Goal: Find specific page/section: Find specific page/section

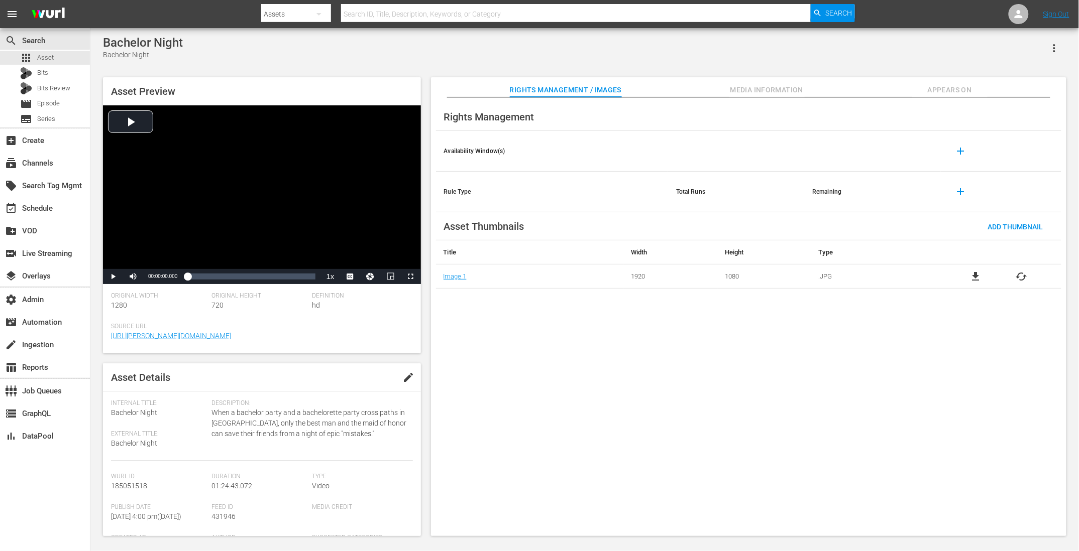
click at [1051, 50] on icon "button" at bounding box center [1054, 48] width 12 height 12
click at [842, 49] on div "Bachelor Night Bachelor Night" at bounding box center [584, 48] width 963 height 25
click at [941, 95] on span "Appears On" at bounding box center [949, 90] width 75 height 13
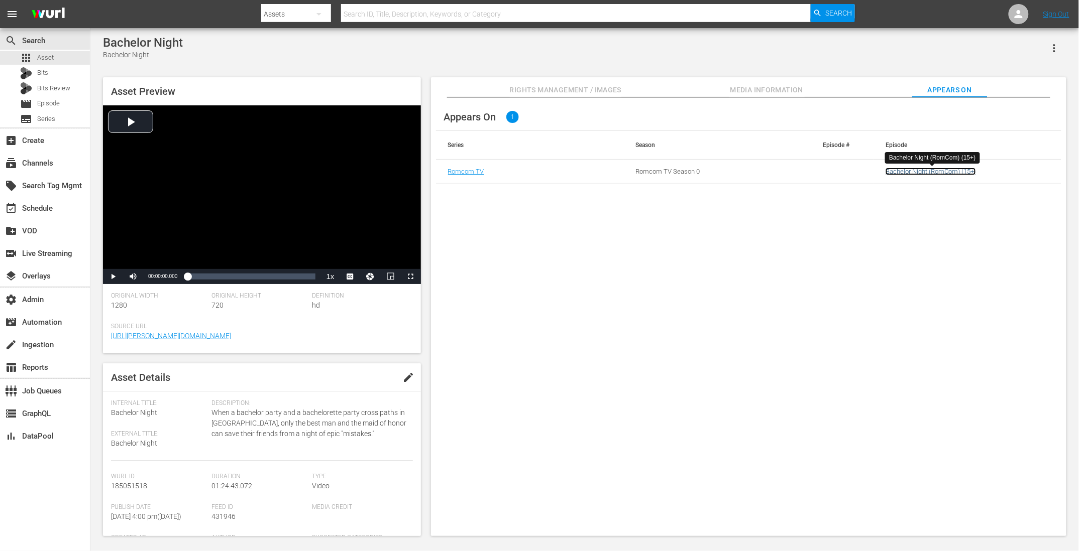
click at [937, 170] on link "Bachelor Night (RomCom) (15+)" at bounding box center [930, 172] width 90 height 8
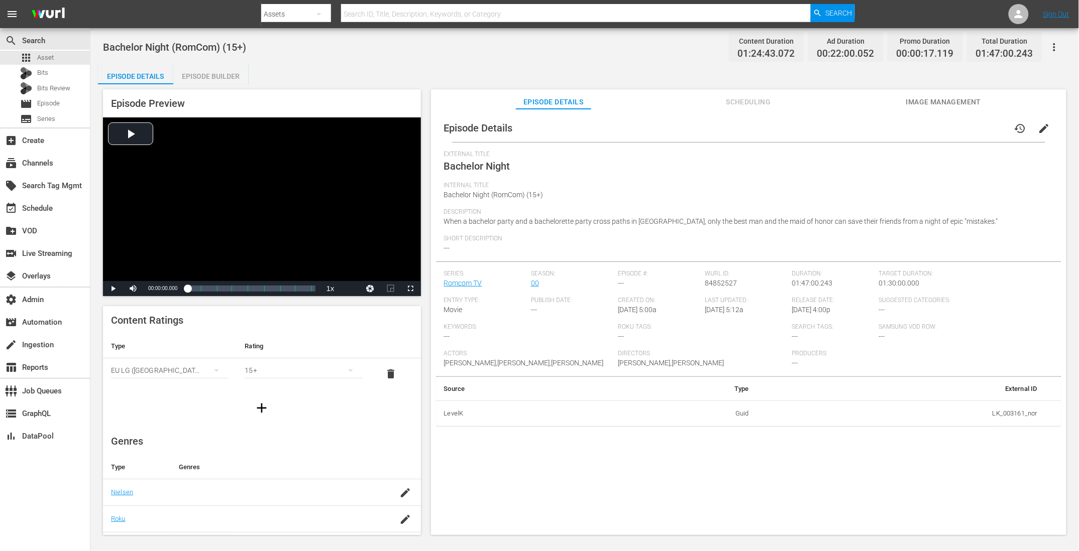
click at [1057, 43] on icon "button" at bounding box center [1054, 47] width 12 height 12
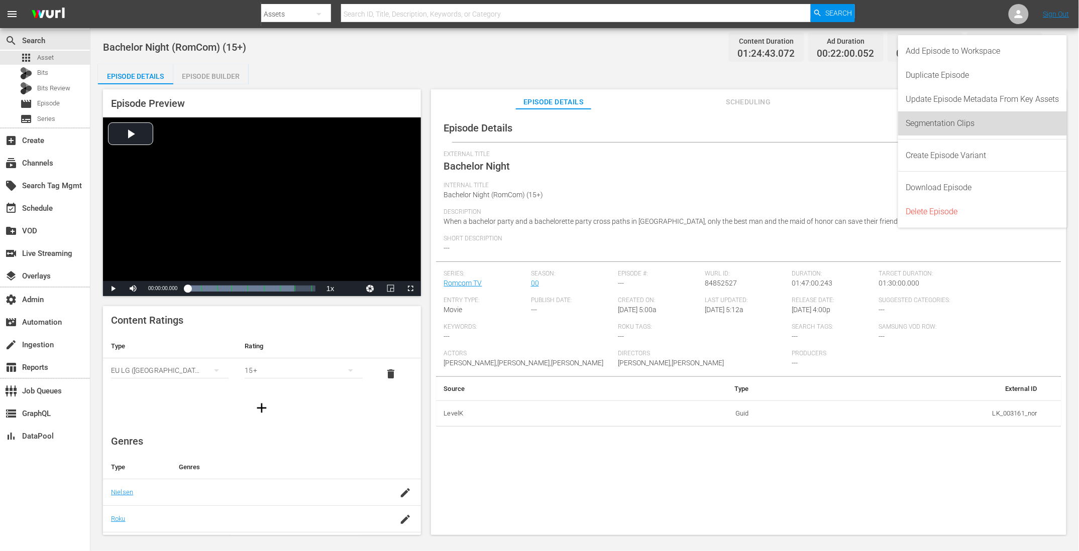
click at [952, 116] on div "Segmentation Clips" at bounding box center [982, 123] width 153 height 24
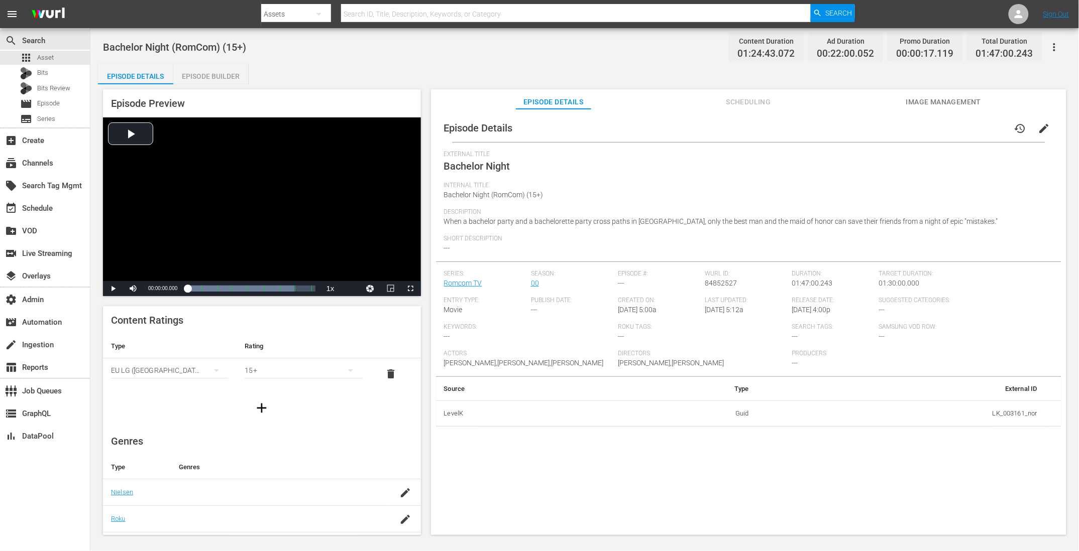
click at [613, 489] on div "Episode Details history edit External Title Bachelor Night Internal Title Bache…" at bounding box center [748, 327] width 635 height 436
click at [602, 224] on span "When a bachelor party and a bachelorette party cross paths in Vegas, only the b…" at bounding box center [721, 221] width 554 height 8
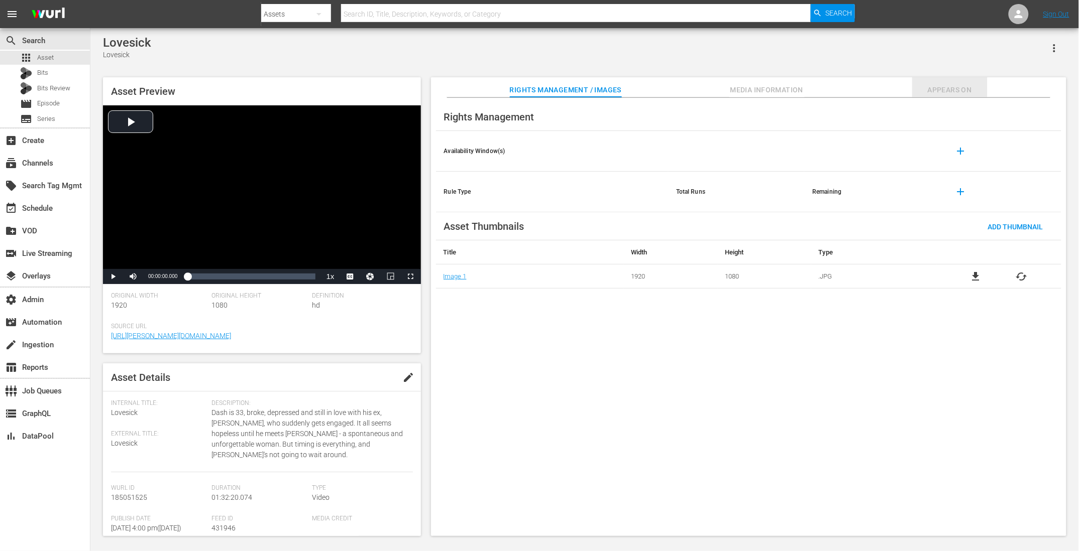
click at [936, 92] on span "Appears On" at bounding box center [949, 90] width 75 height 13
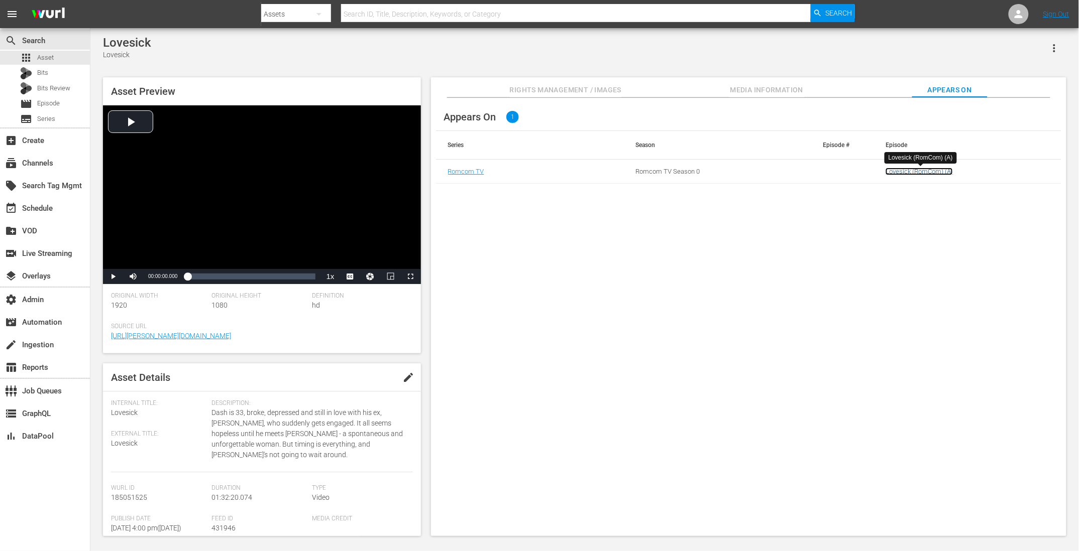
click at [920, 170] on link "Lovesick (RomCom) (A)" at bounding box center [918, 172] width 67 height 8
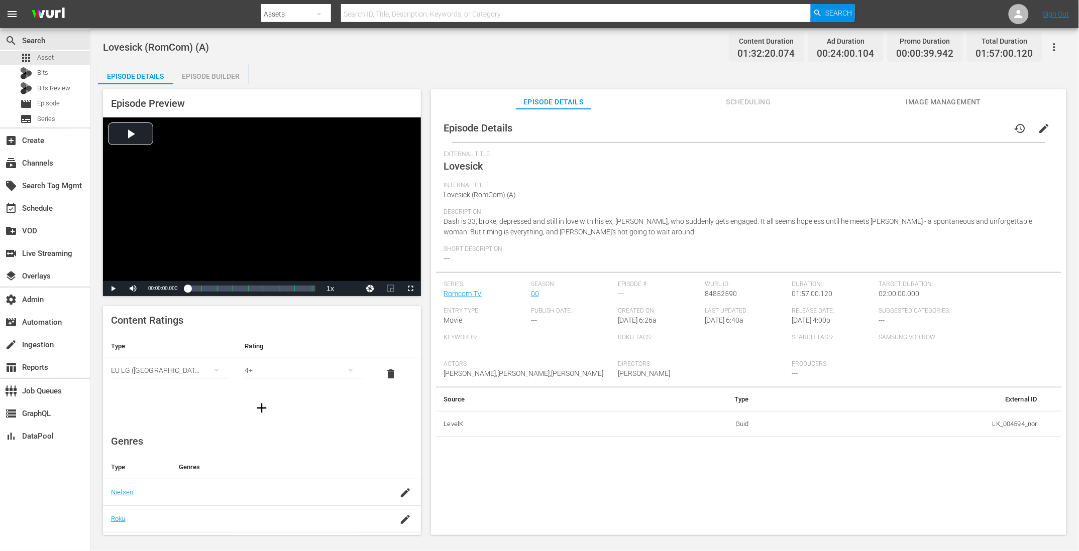
click at [1051, 44] on icon "button" at bounding box center [1054, 47] width 12 height 12
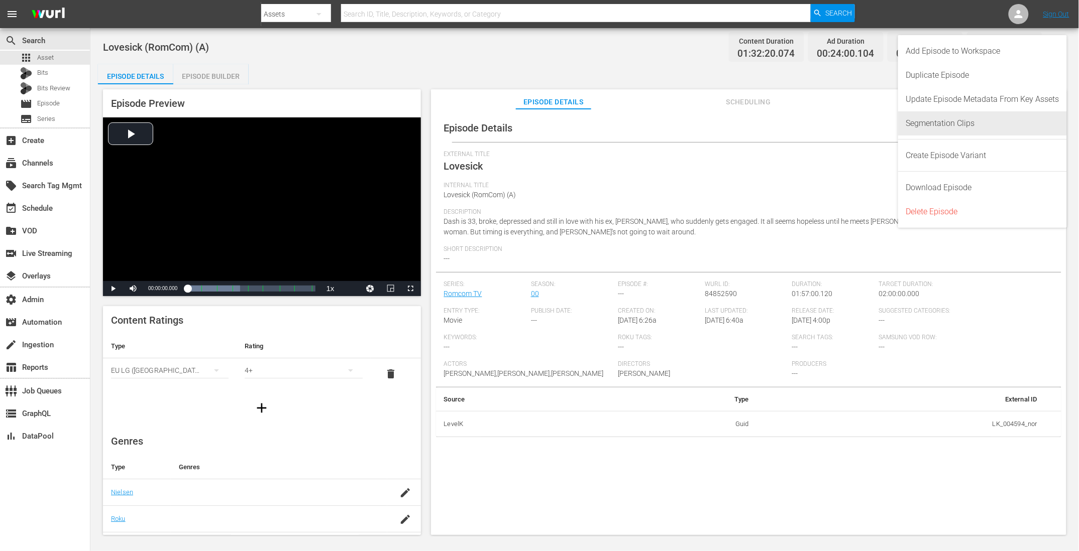
click at [985, 119] on div "Segmentation Clips" at bounding box center [982, 123] width 153 height 24
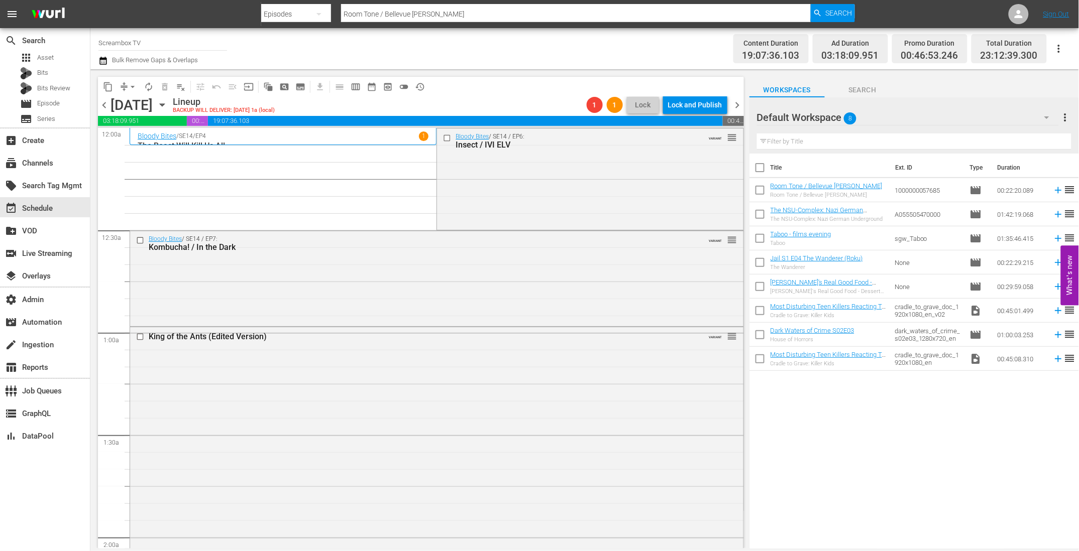
scroll to position [3981, 0]
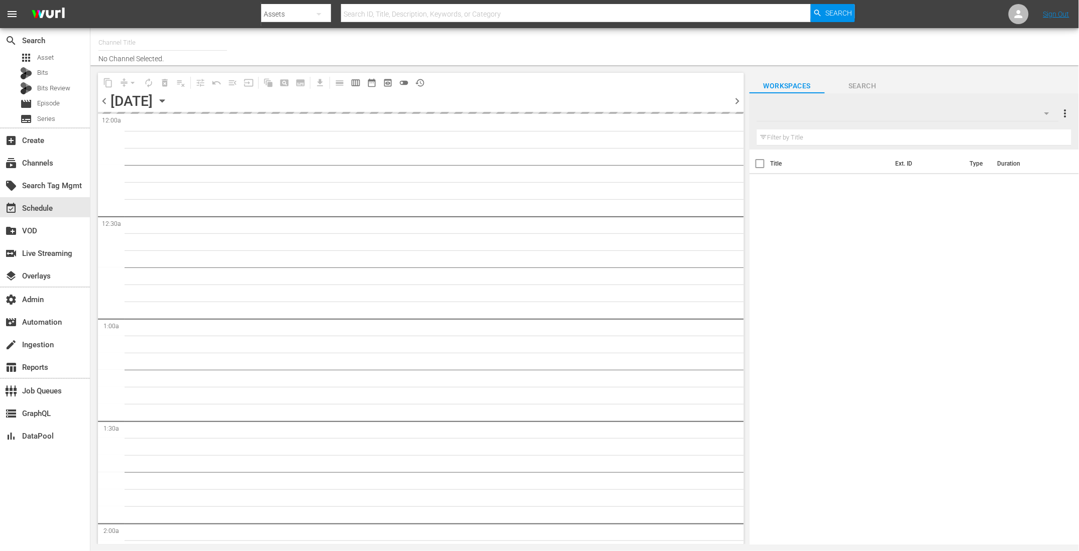
type input "Screambox TV (1845)"
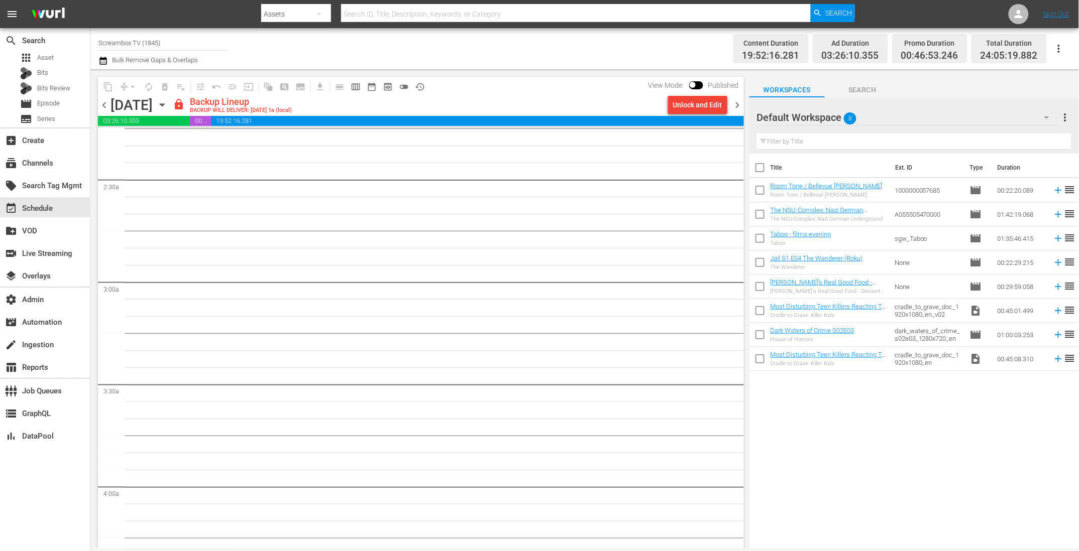
scroll to position [144, 0]
click at [702, 87] on input "checkbox" at bounding box center [692, 86] width 21 height 7
checkbox input "true"
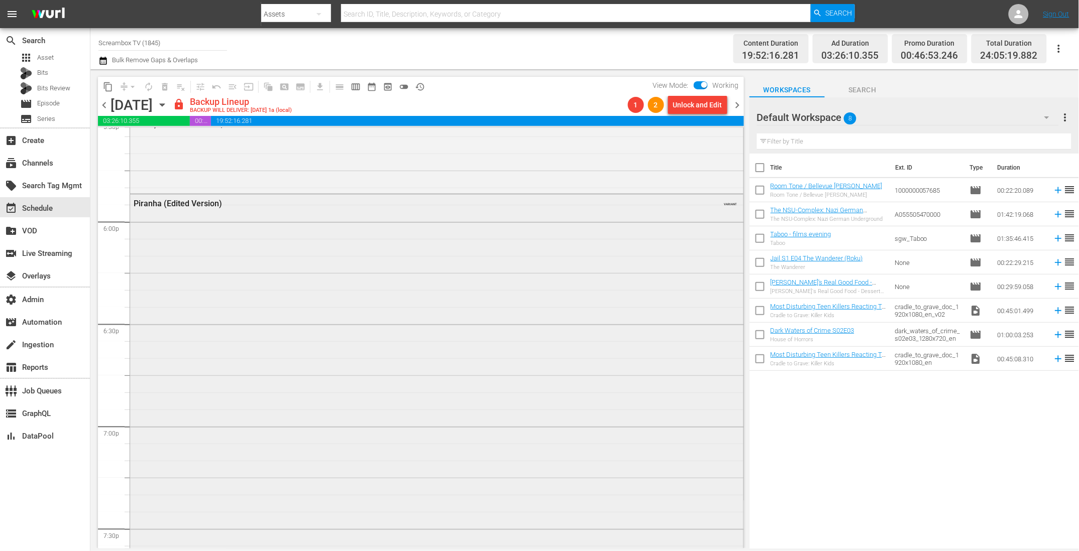
scroll to position [3459, 0]
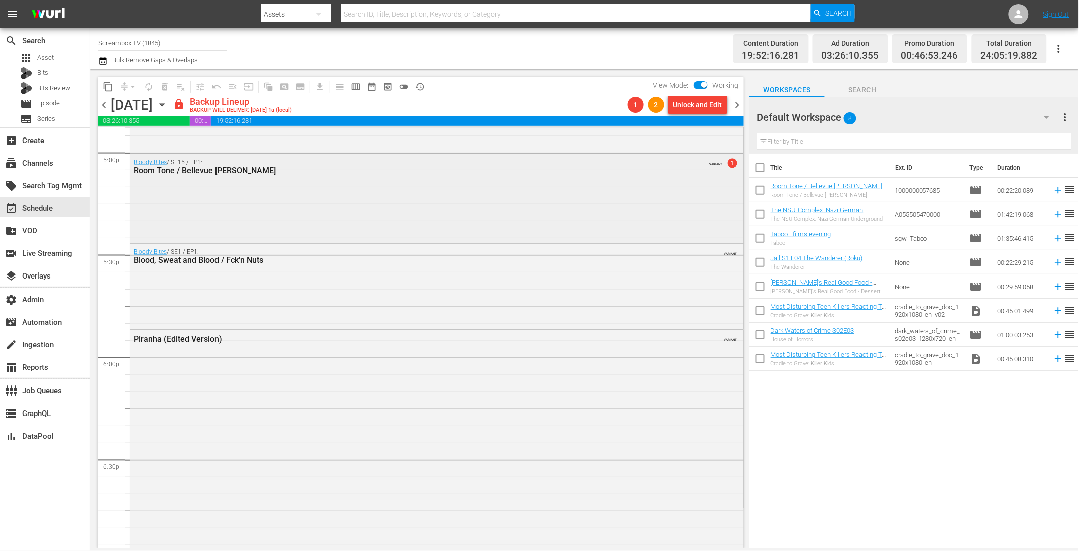
click at [351, 190] on div "Bloody Bites / SE15 / EP1: Room Tone / Bellevue [PERSON_NAME] VARIANT 1" at bounding box center [436, 197] width 613 height 87
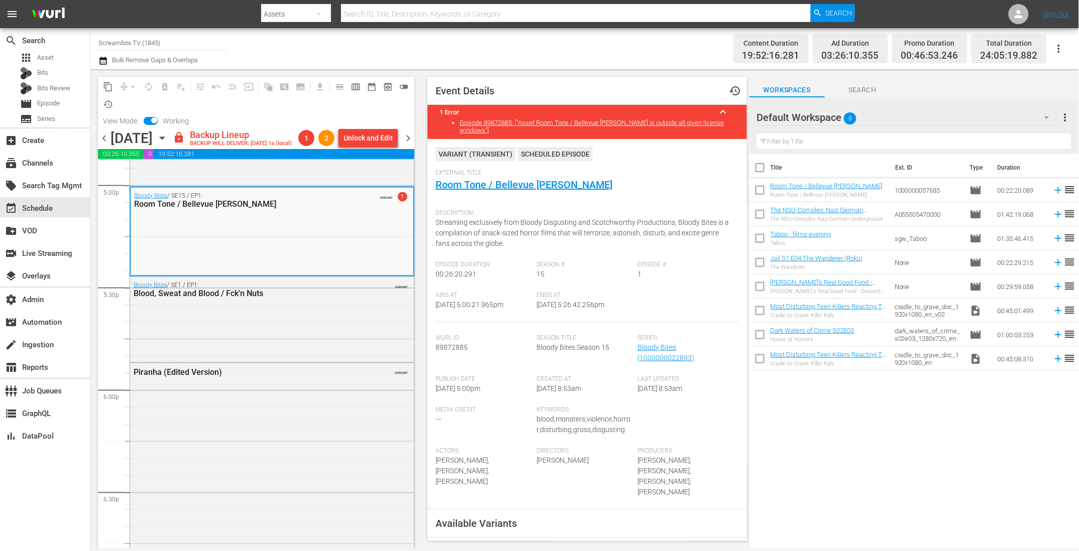
click at [681, 172] on div "External Title Room Tone / Bellevue [PERSON_NAME]" at bounding box center [586, 186] width 303 height 35
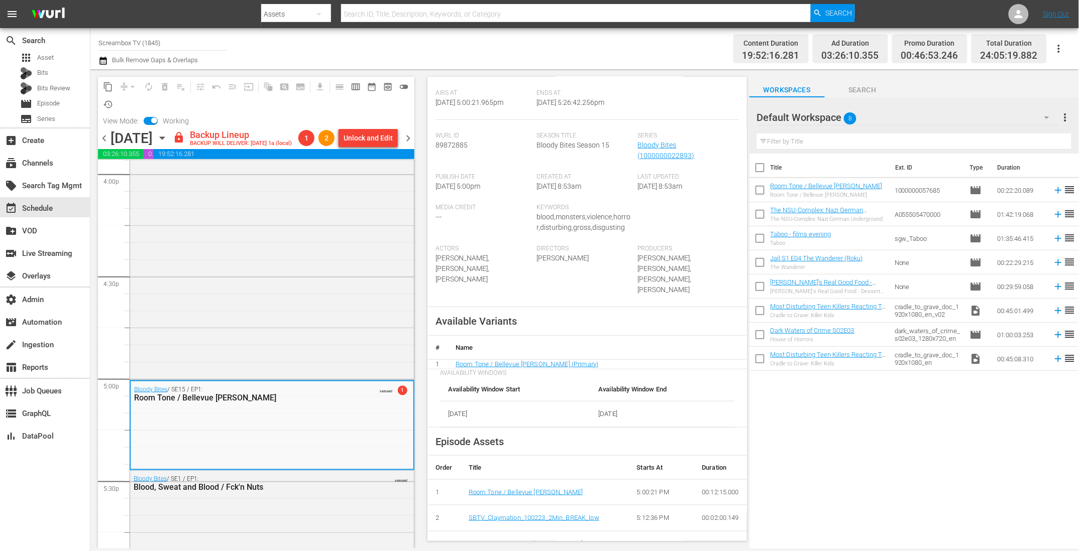
scroll to position [202, 0]
